Goal: Task Accomplishment & Management: Use online tool/utility

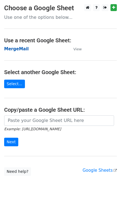
click at [20, 50] on strong "MergeMail" at bounding box center [16, 49] width 25 height 5
click at [12, 50] on strong "MergeMail" at bounding box center [16, 49] width 25 height 5
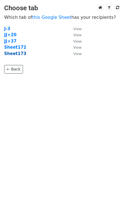
click at [18, 54] on strong "Sheet173" at bounding box center [15, 53] width 22 height 5
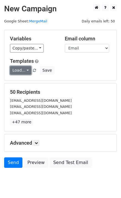
click at [19, 74] on link "Load..." at bounding box center [20, 70] width 21 height 9
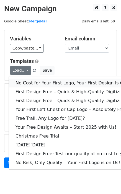
click at [22, 81] on link "No Cost for Your First Logo, Your First Design Is On Us!" at bounding box center [75, 83] width 133 height 9
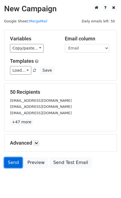
click at [12, 165] on link "Send" at bounding box center [13, 163] width 18 height 11
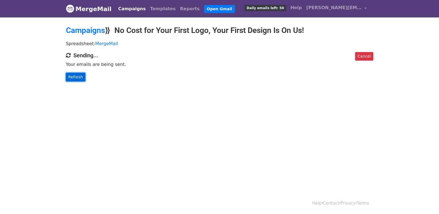
click at [74, 78] on link "Refresh" at bounding box center [76, 77] width 20 height 9
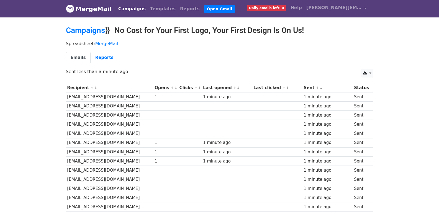
scroll to position [386, 0]
